Goal: Find specific page/section: Find specific page/section

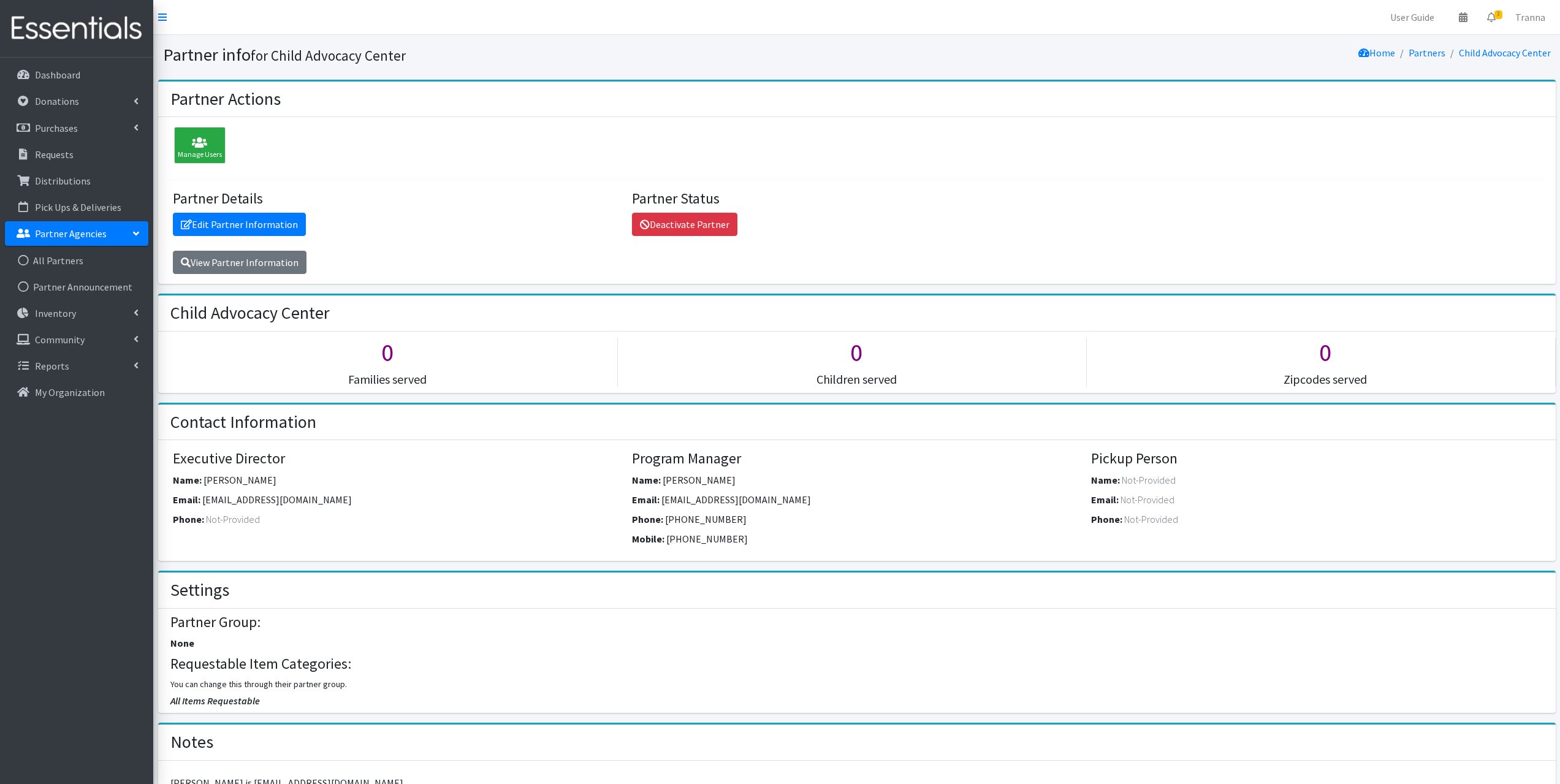
scroll to position [490, 0]
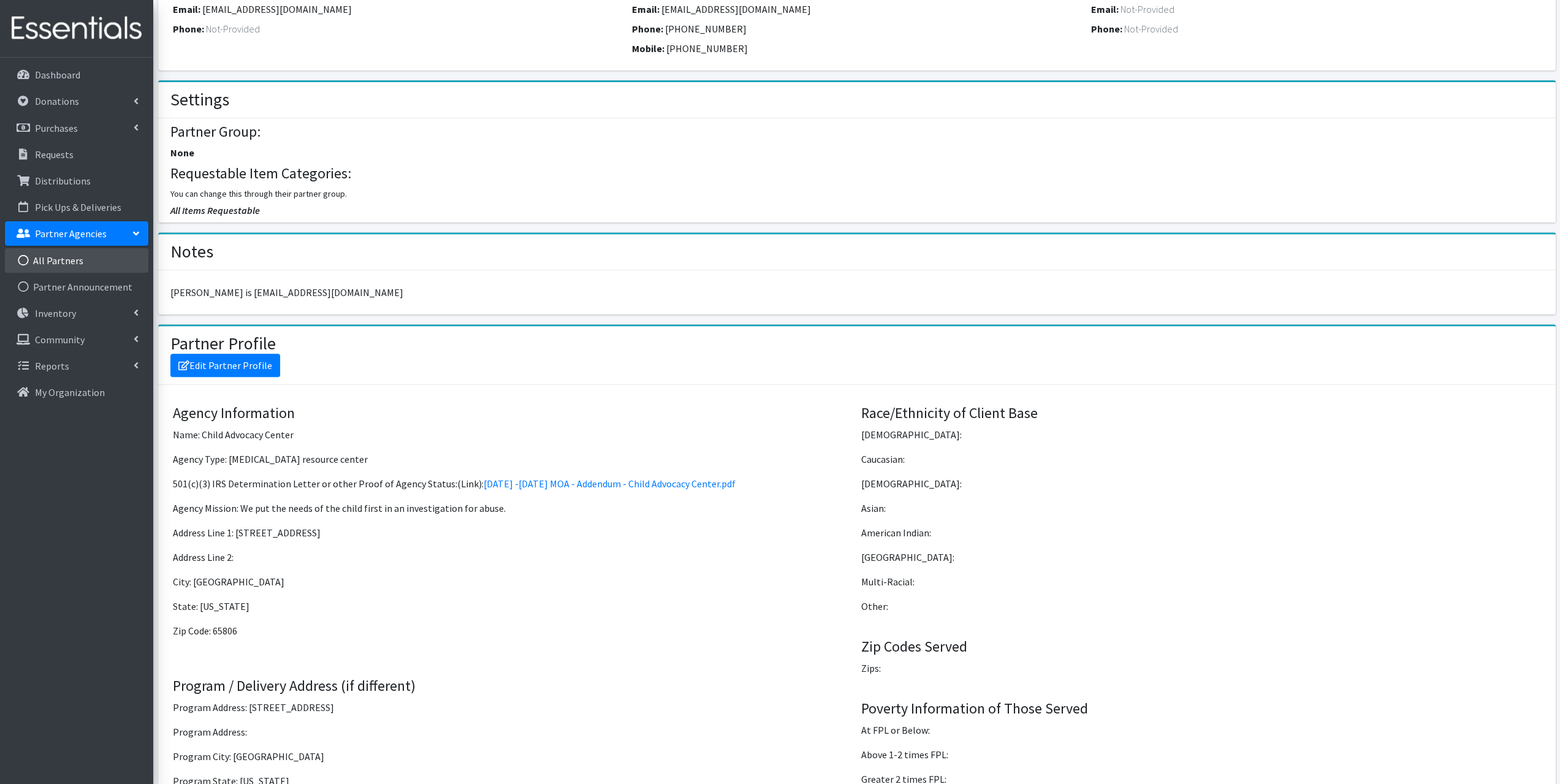
drag, startPoint x: 66, startPoint y: 265, endPoint x: 69, endPoint y: 257, distance: 8.5
click at [66, 265] on link "All Partners" at bounding box center [77, 260] width 143 height 25
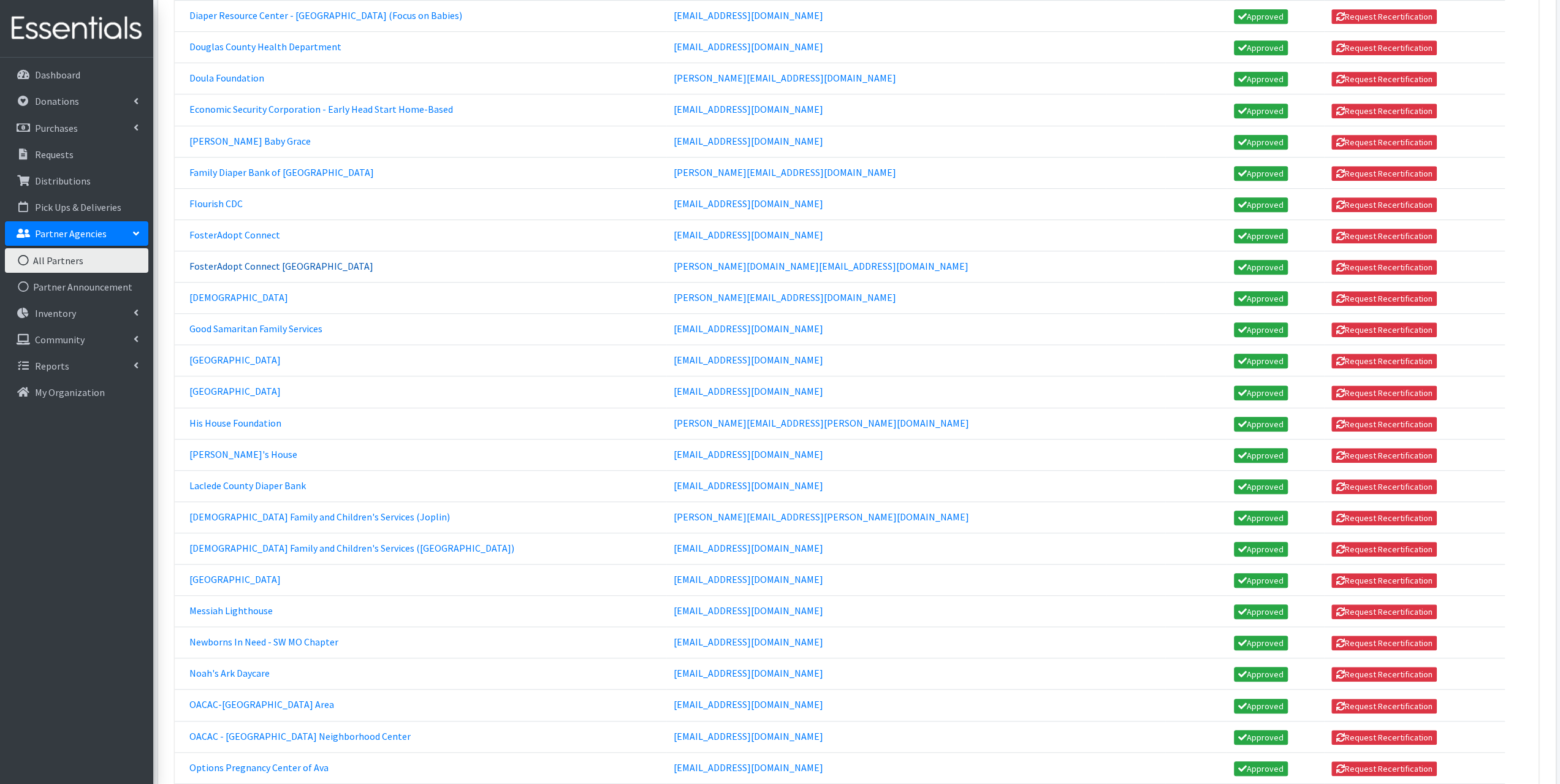
scroll to position [674, 0]
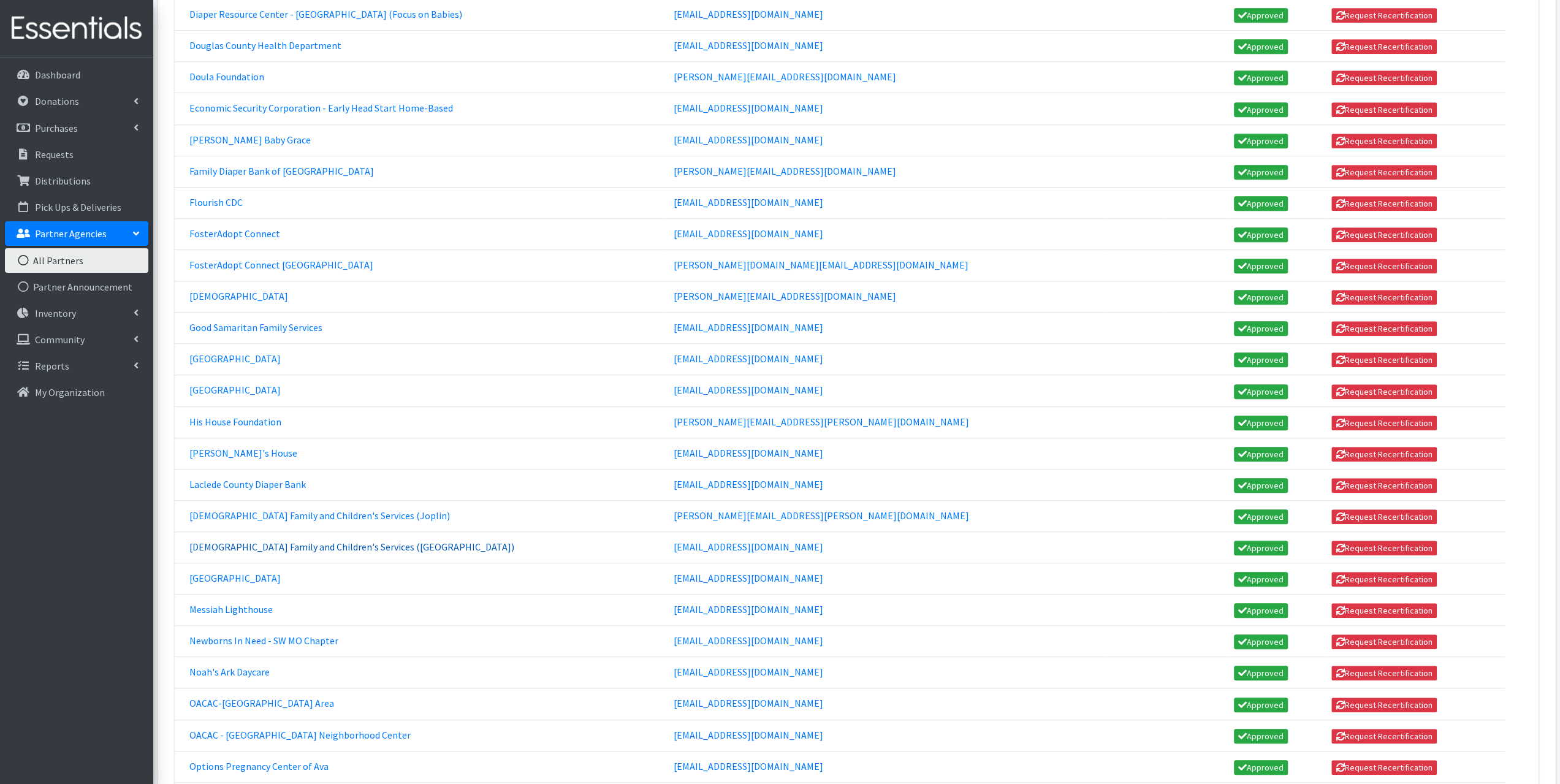
click at [261, 541] on link "[DEMOGRAPHIC_DATA] Family and Children's Services ([GEOGRAPHIC_DATA])" at bounding box center [351, 547] width 325 height 12
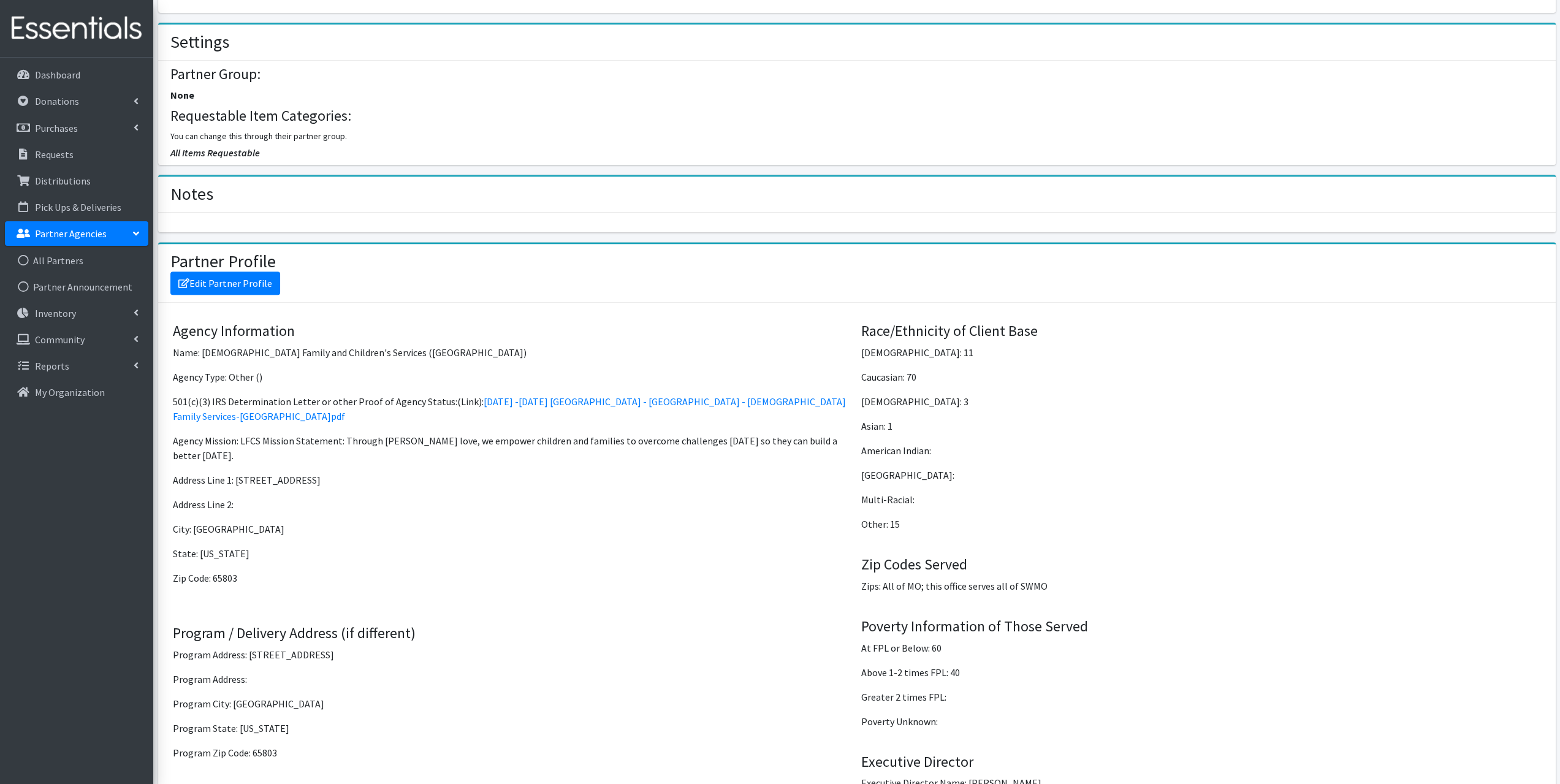
scroll to position [551, 0]
